Goal: Go to known website: Access a specific website the user already knows

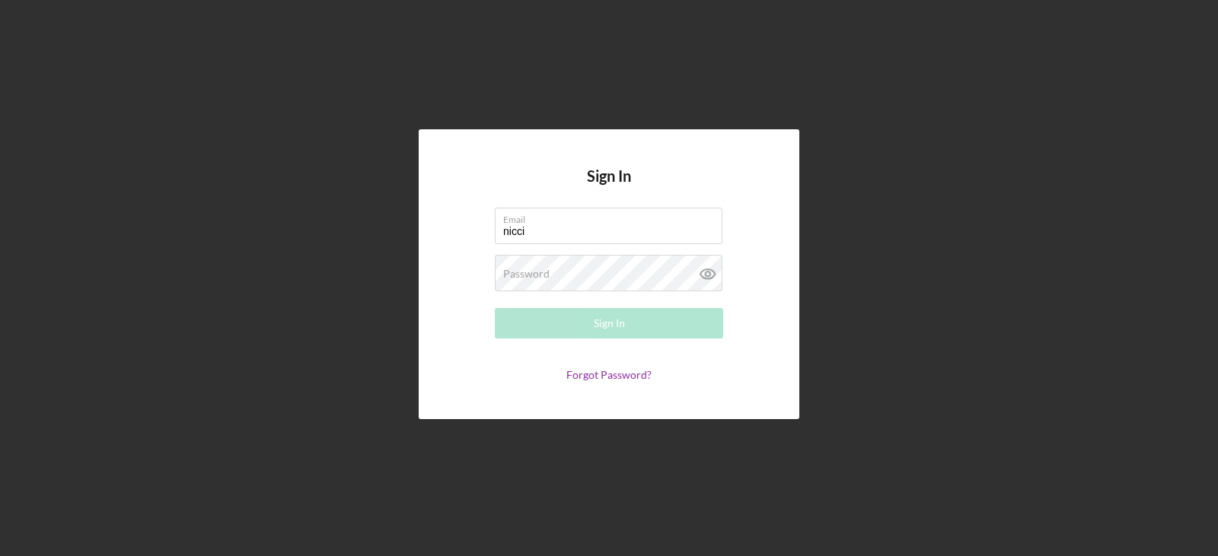
type input "[EMAIL_ADDRESS][DOMAIN_NAME]"
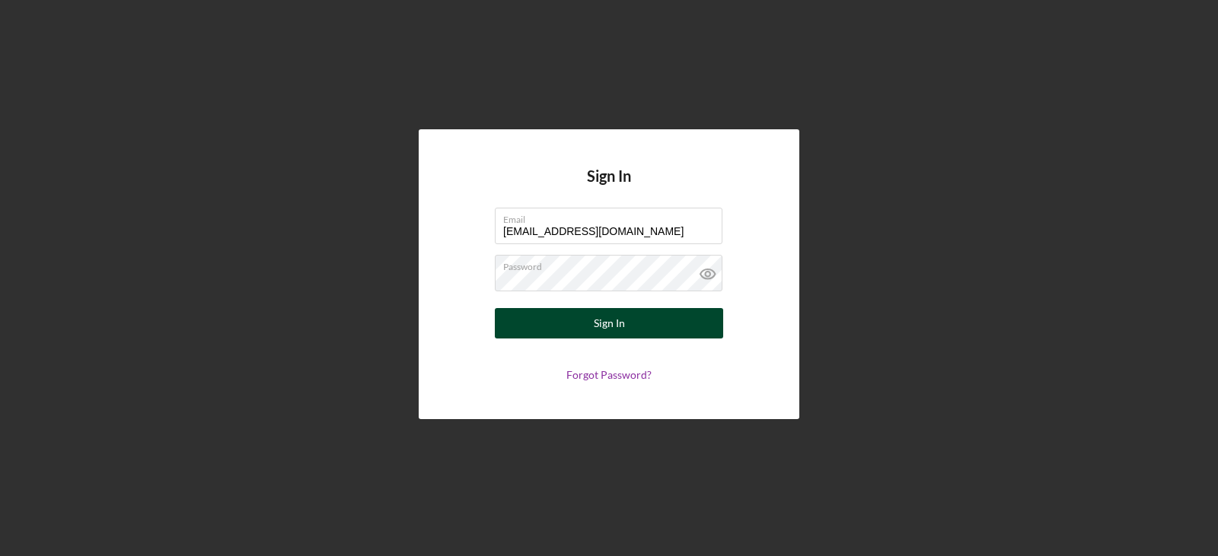
click at [620, 326] on div "Sign In" at bounding box center [609, 323] width 31 height 30
